Goal: Book appointment/travel/reservation

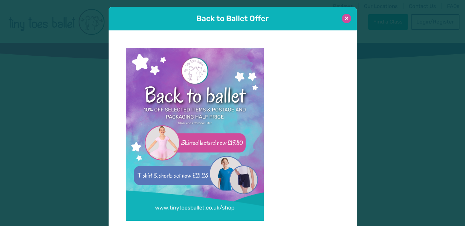
type input "**********"
click at [347, 19] on button at bounding box center [346, 18] width 9 height 9
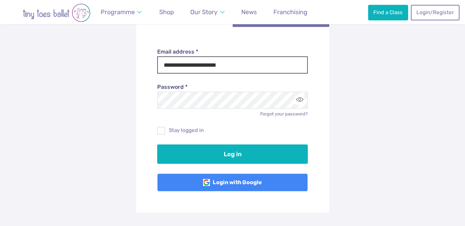
scroll to position [90, 0]
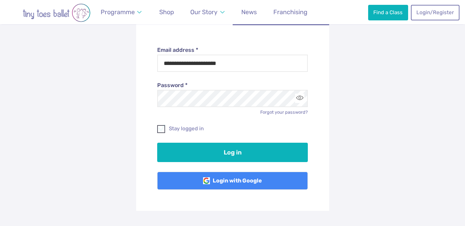
click at [162, 127] on span at bounding box center [161, 130] width 7 height 6
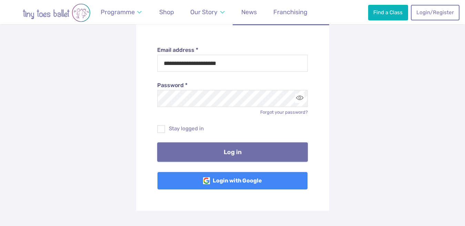
click at [214, 158] on button "Log in" at bounding box center [232, 151] width 151 height 19
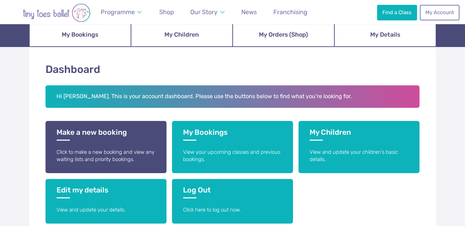
scroll to position [87, 0]
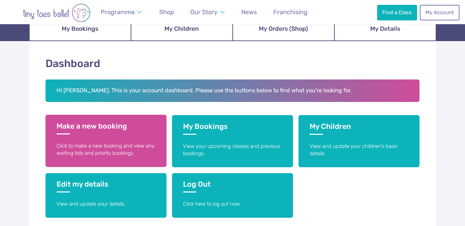
click at [128, 140] on link "Make a new booking Click to make a new booking and view any waiting lists and p…" at bounding box center [106, 140] width 121 height 52
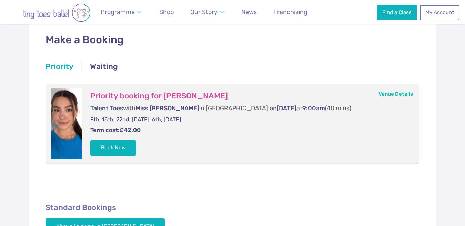
scroll to position [118, 0]
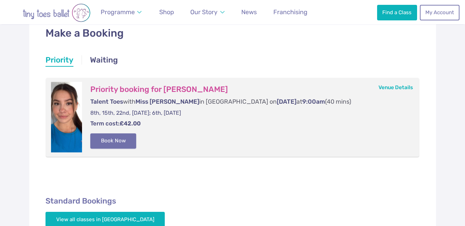
click at [108, 141] on button "Book Now" at bounding box center [113, 140] width 46 height 15
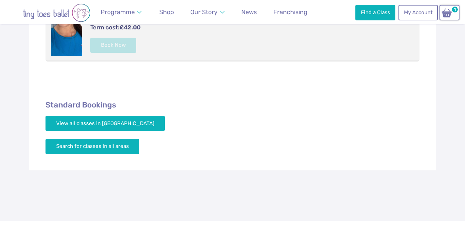
scroll to position [0, 0]
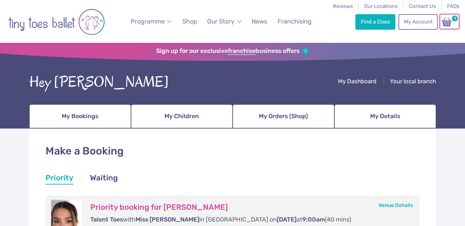
click at [446, 19] on img at bounding box center [446, 22] width 13 height 10
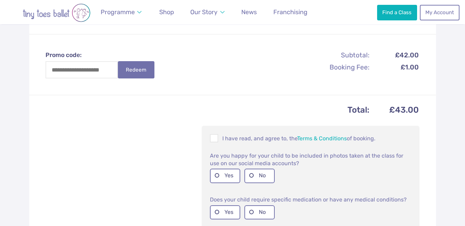
scroll to position [221, 0]
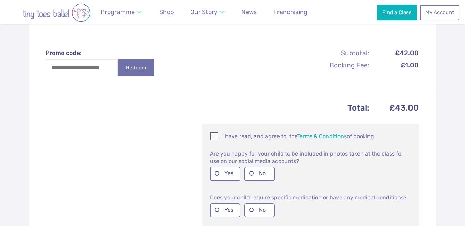
click at [213, 136] on span at bounding box center [215, 137] width 8 height 7
click at [221, 177] on label "Yes" at bounding box center [225, 173] width 30 height 14
click at [259, 213] on label "No" at bounding box center [259, 210] width 30 height 14
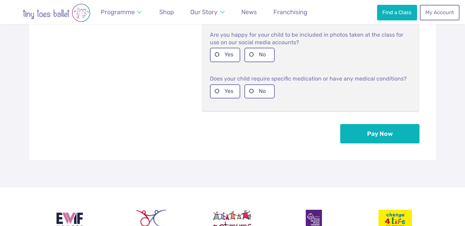
scroll to position [342, 0]
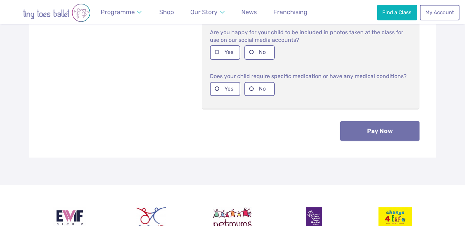
click at [383, 128] on button "Pay Now" at bounding box center [379, 130] width 79 height 19
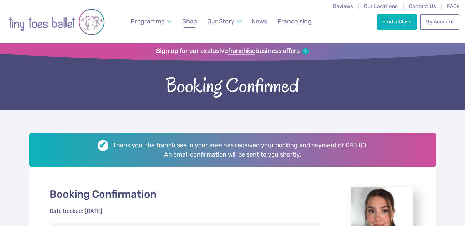
click at [184, 24] on span "Shop" at bounding box center [189, 21] width 15 height 7
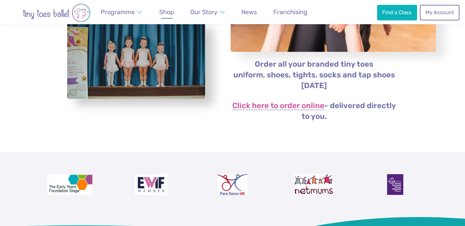
scroll to position [149, 0]
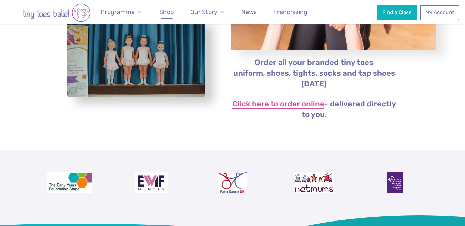
click at [255, 107] on link "Click here to order online" at bounding box center [278, 104] width 92 height 8
